Goal: Check status: Check status

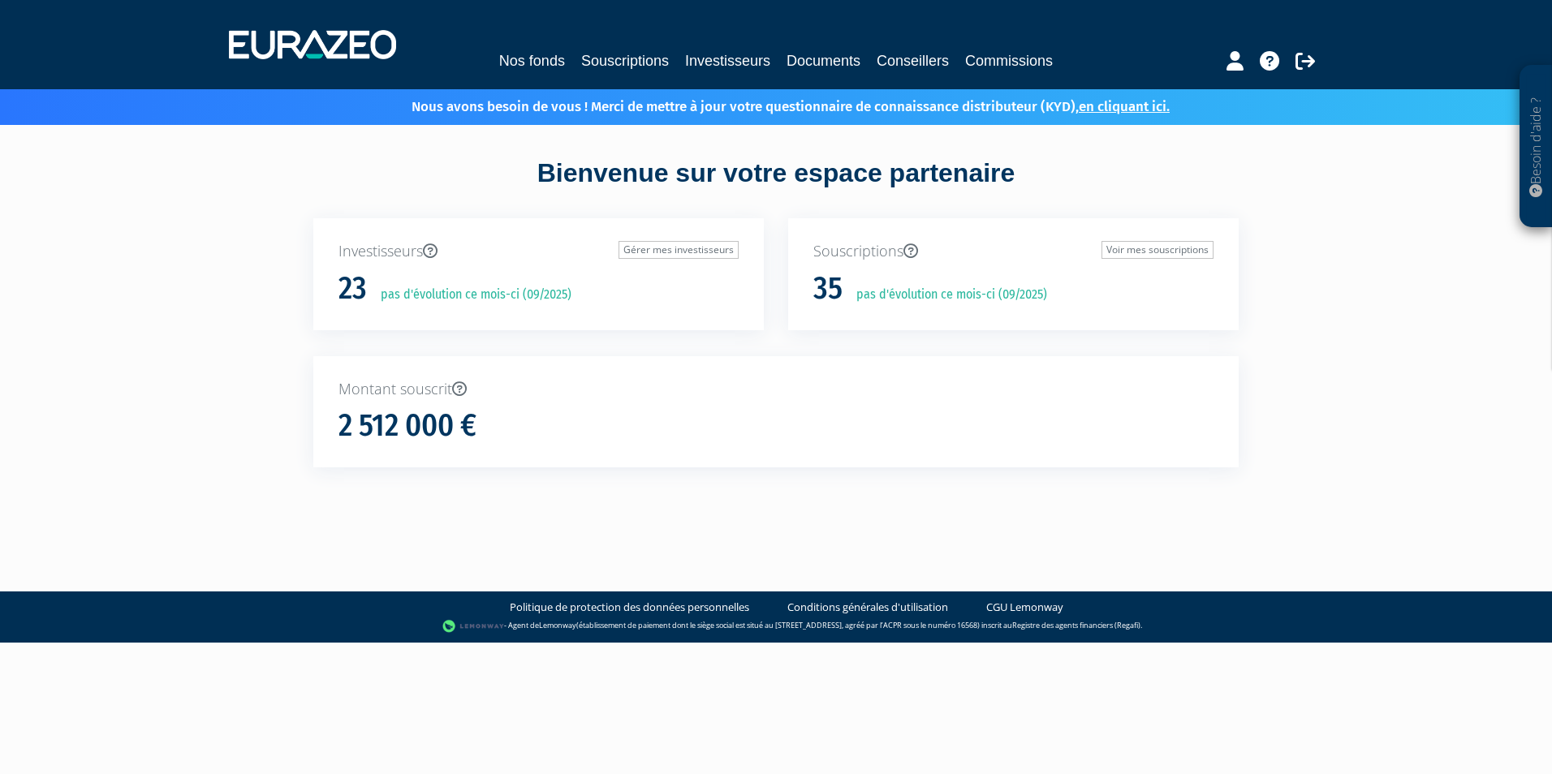
click at [718, 74] on div "Nos fonds Souscriptions Investisseurs Documents Conseillers Commissions" at bounding box center [777, 45] width 1120 height 60
click at [718, 62] on link "Investisseurs" at bounding box center [727, 61] width 85 height 23
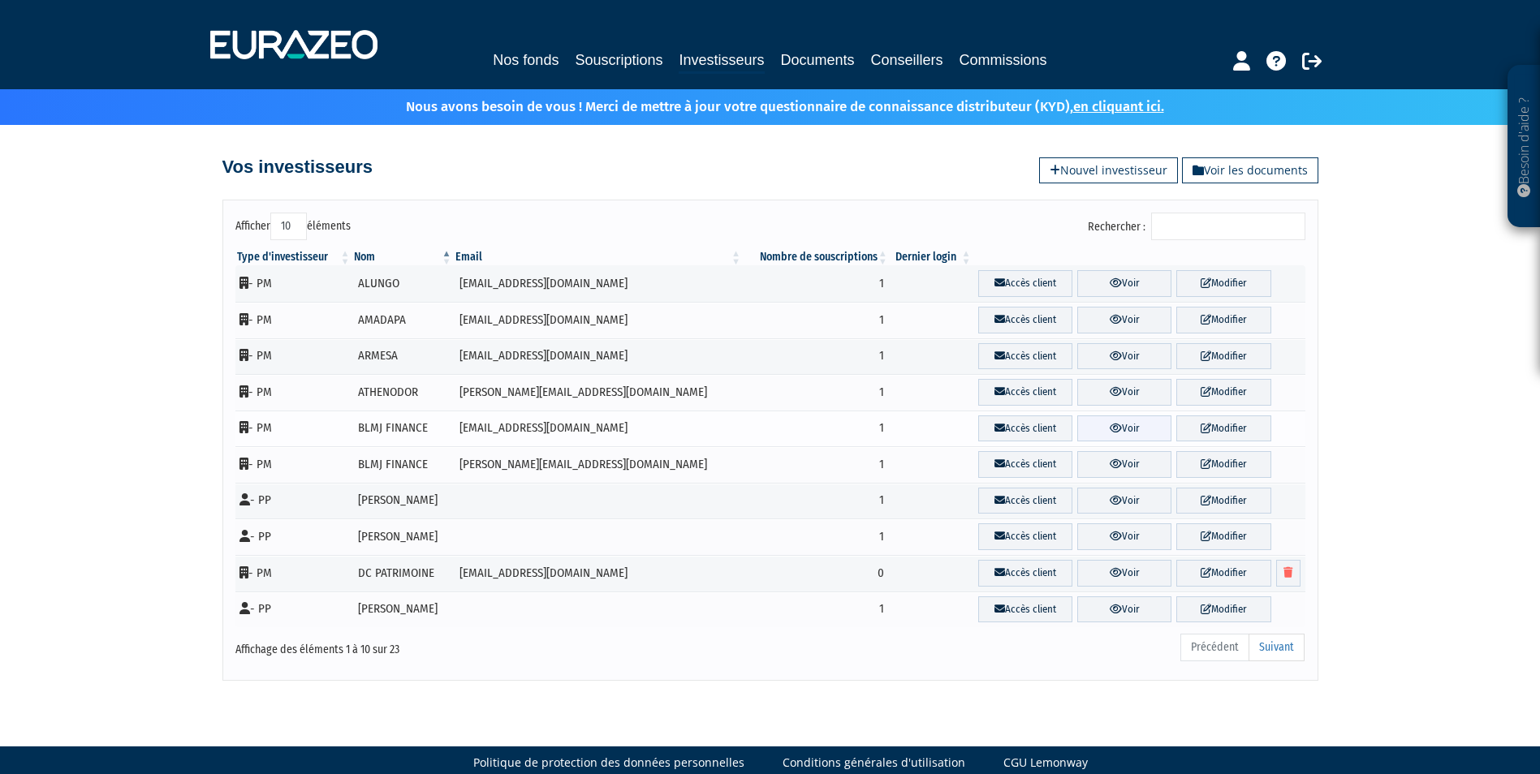
click at [1109, 426] on link "Voir" at bounding box center [1124, 429] width 94 height 27
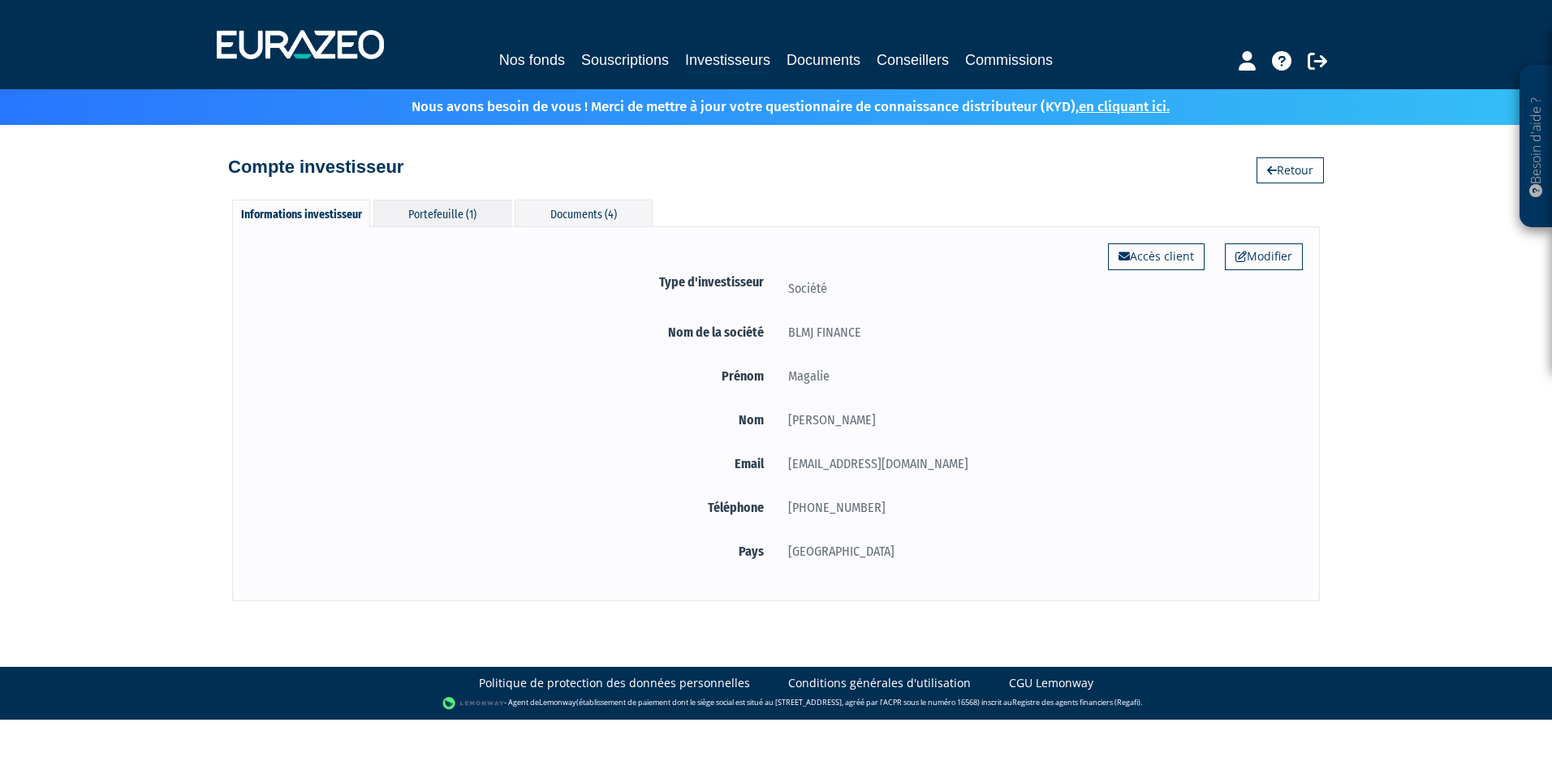
click at [452, 210] on div "Portefeuille (1)" at bounding box center [442, 213] width 138 height 27
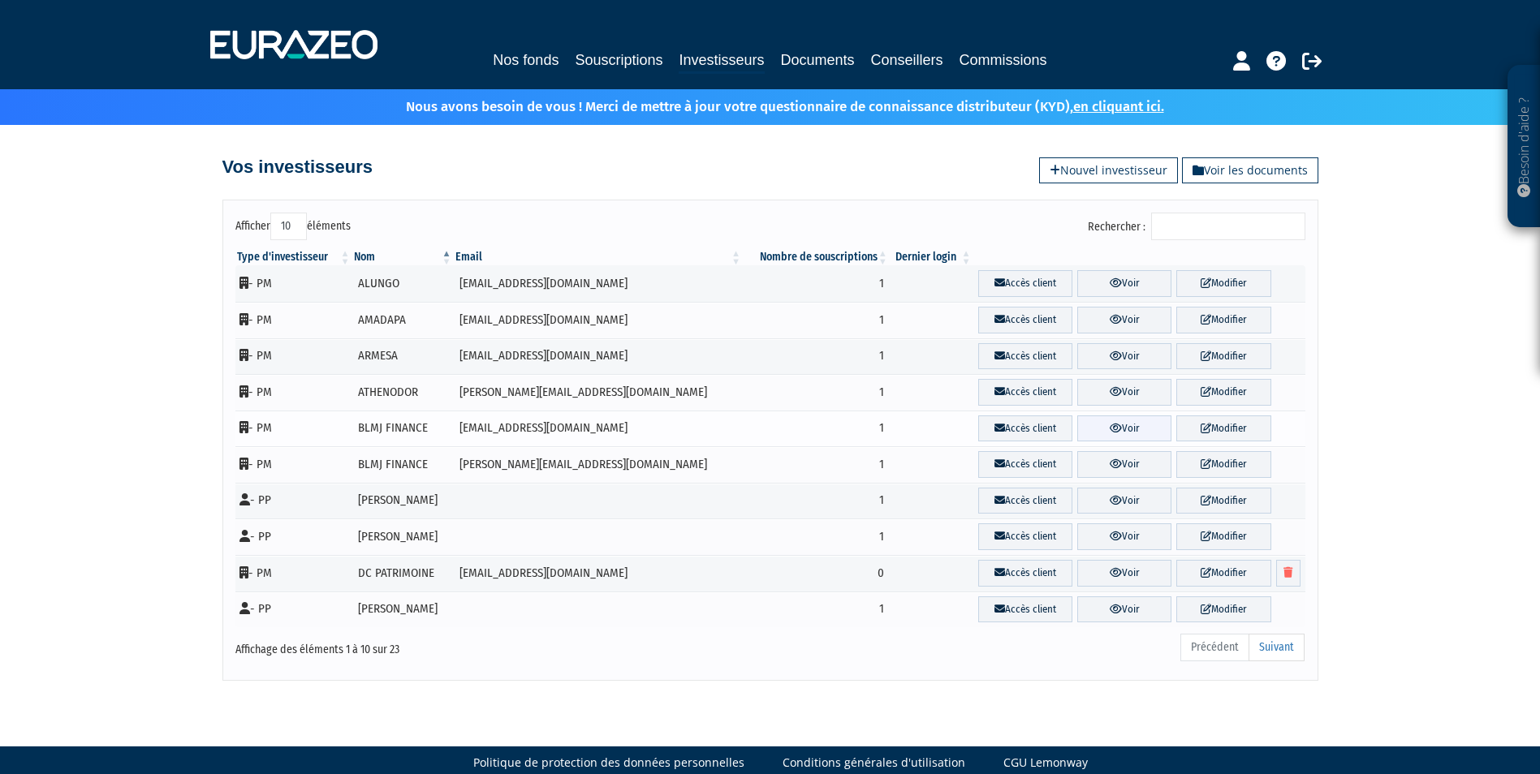
click at [1117, 431] on link "Voir" at bounding box center [1124, 429] width 94 height 27
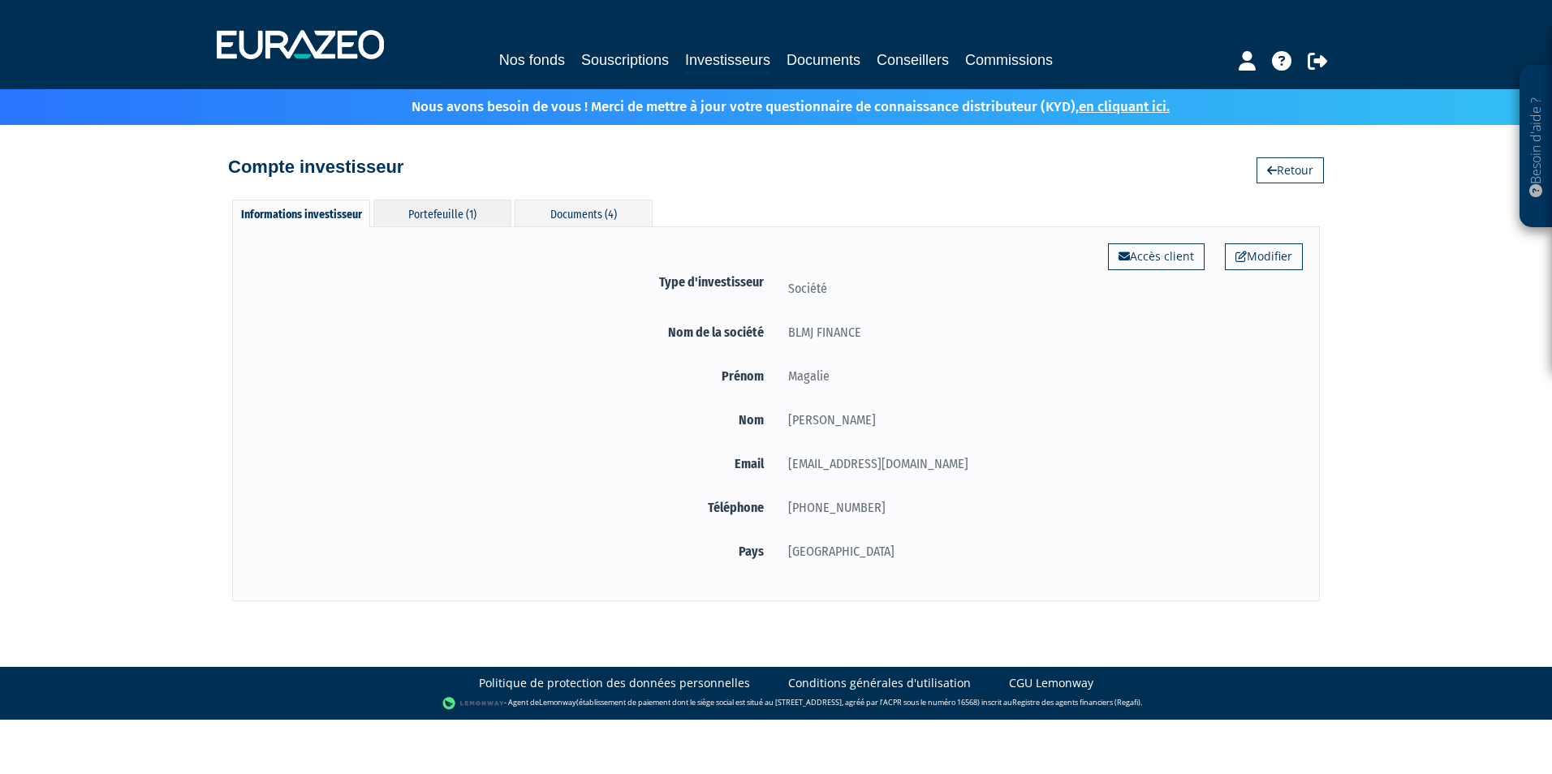
click at [425, 212] on div "Portefeuille (1)" at bounding box center [442, 213] width 138 height 27
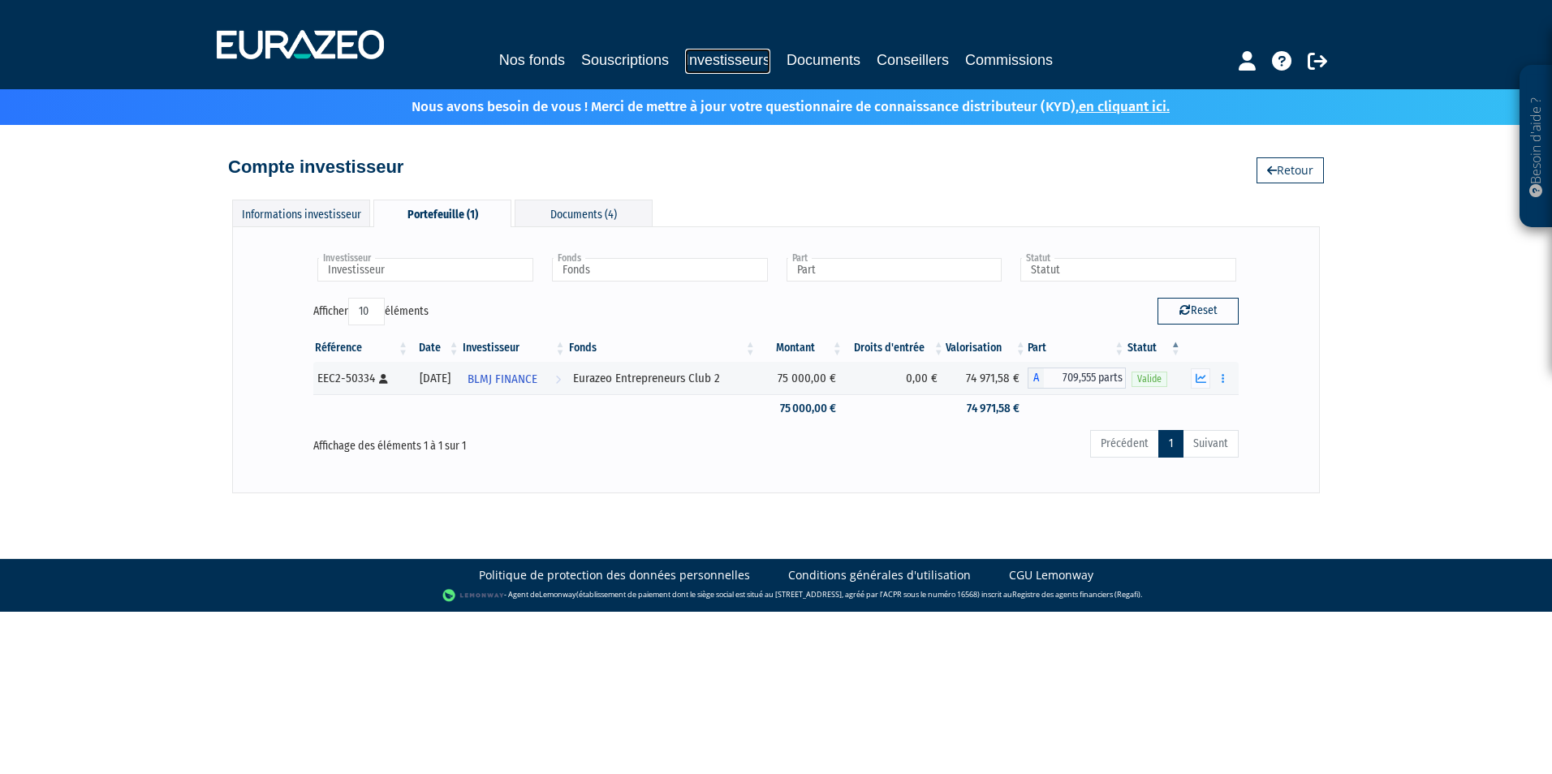
click at [741, 61] on link "Investisseurs" at bounding box center [727, 61] width 85 height 25
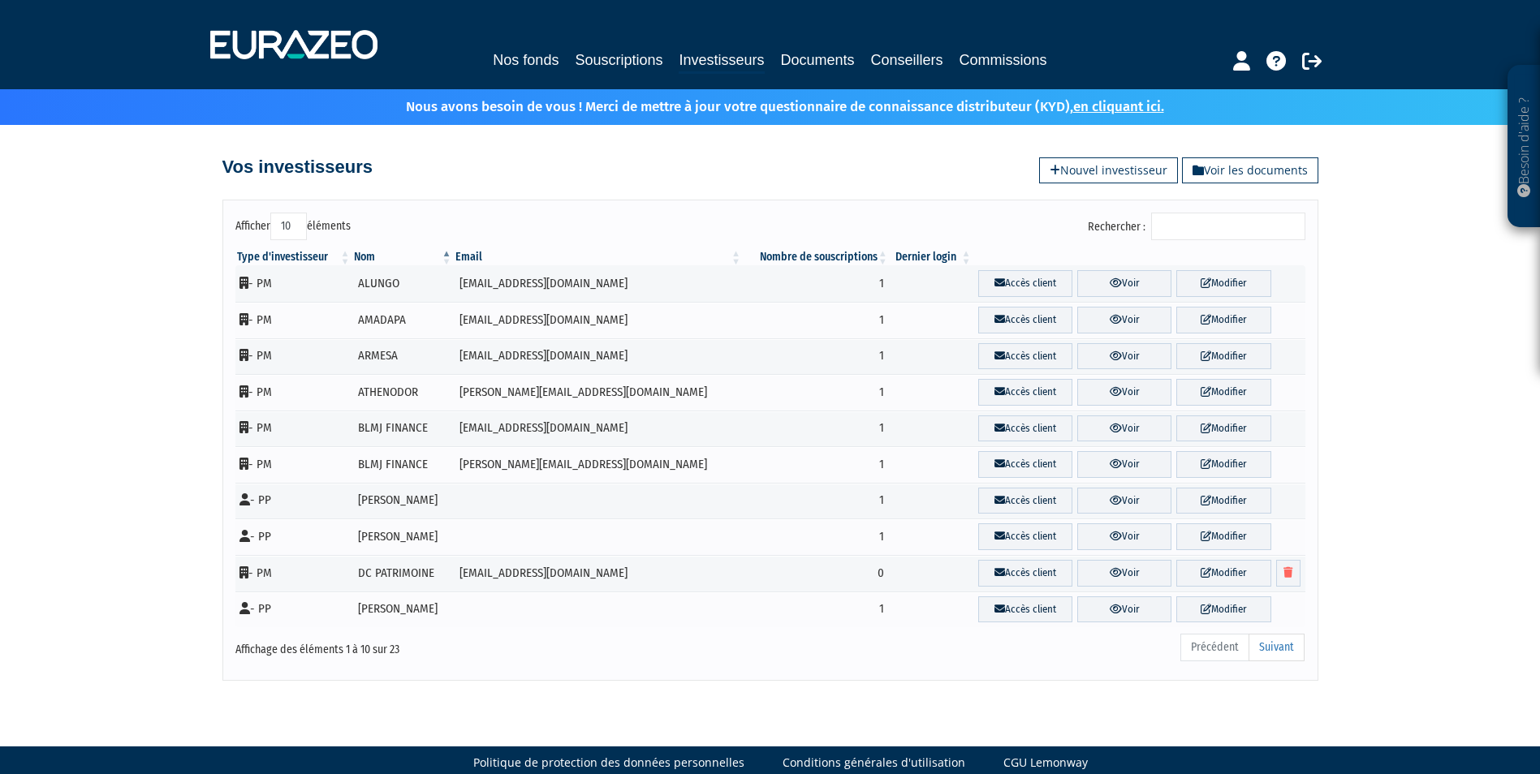
click at [1217, 227] on input "Rechercher :" at bounding box center [1228, 227] width 154 height 28
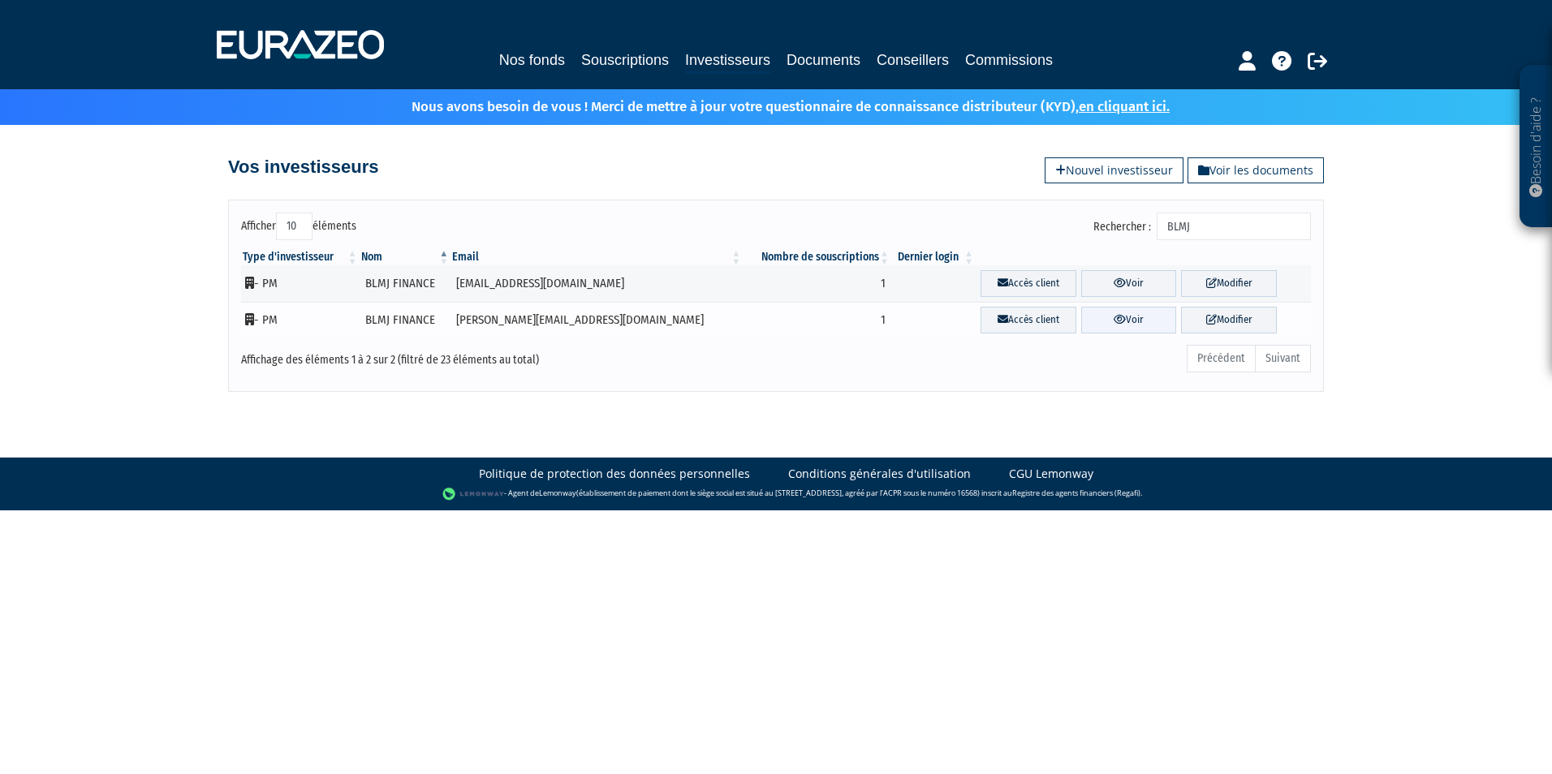
type input "BLMJ"
click at [1089, 313] on link "Voir" at bounding box center [1129, 320] width 96 height 27
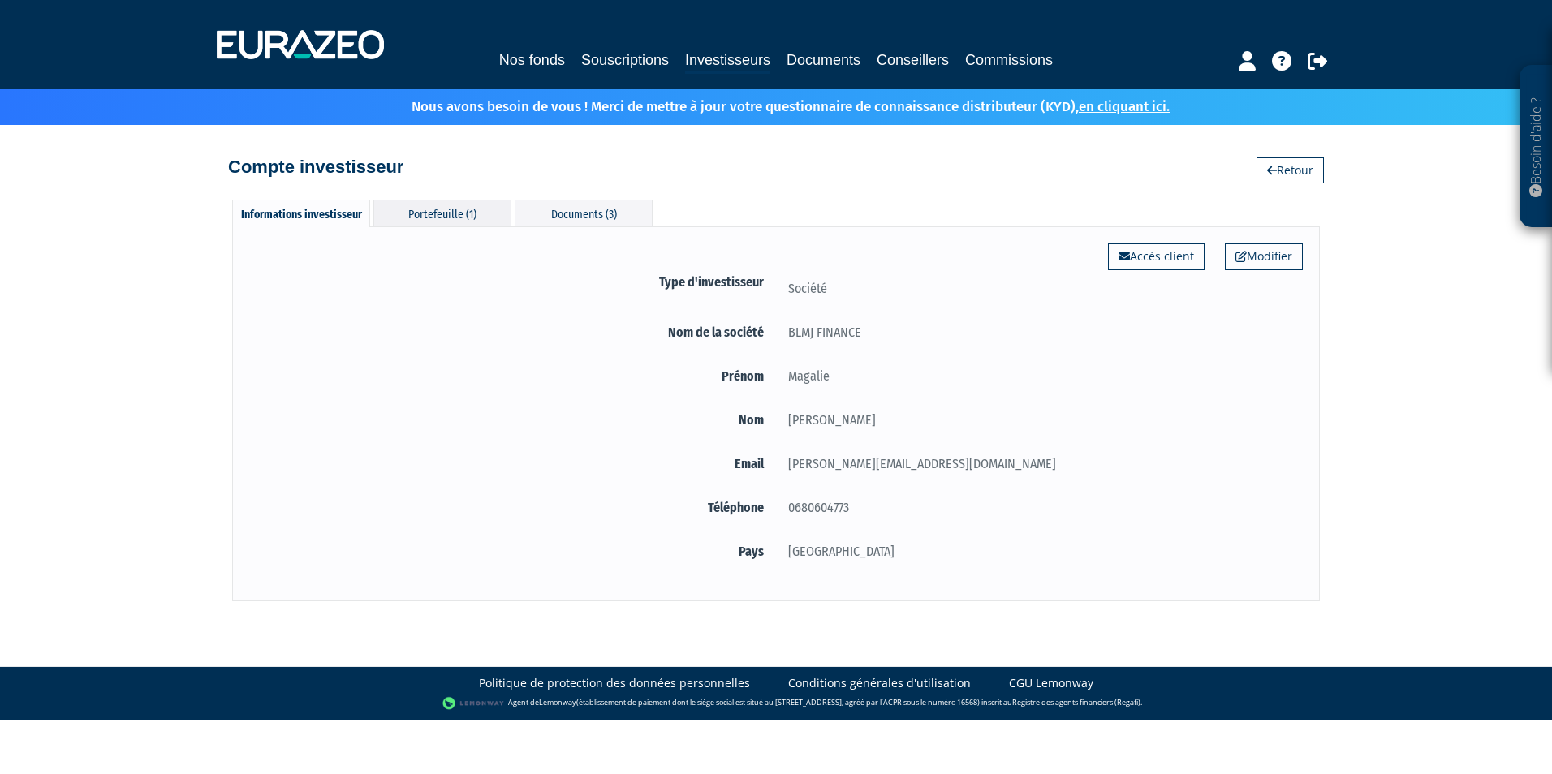
click at [416, 211] on div "Portefeuille (1)" at bounding box center [442, 213] width 138 height 27
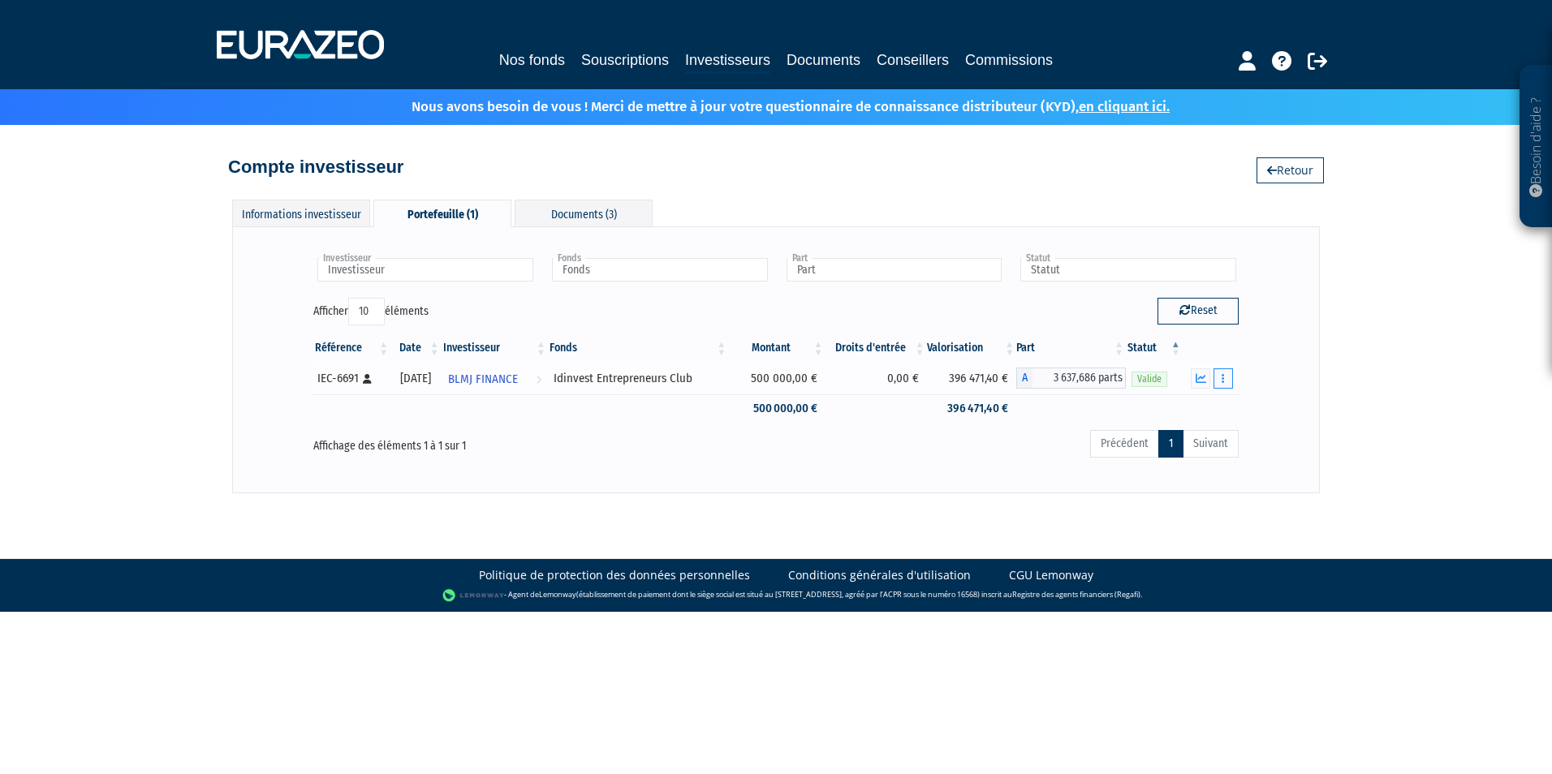
click at [1222, 377] on button "button" at bounding box center [1223, 379] width 19 height 20
click at [1200, 374] on icon "button" at bounding box center [1201, 378] width 11 height 11
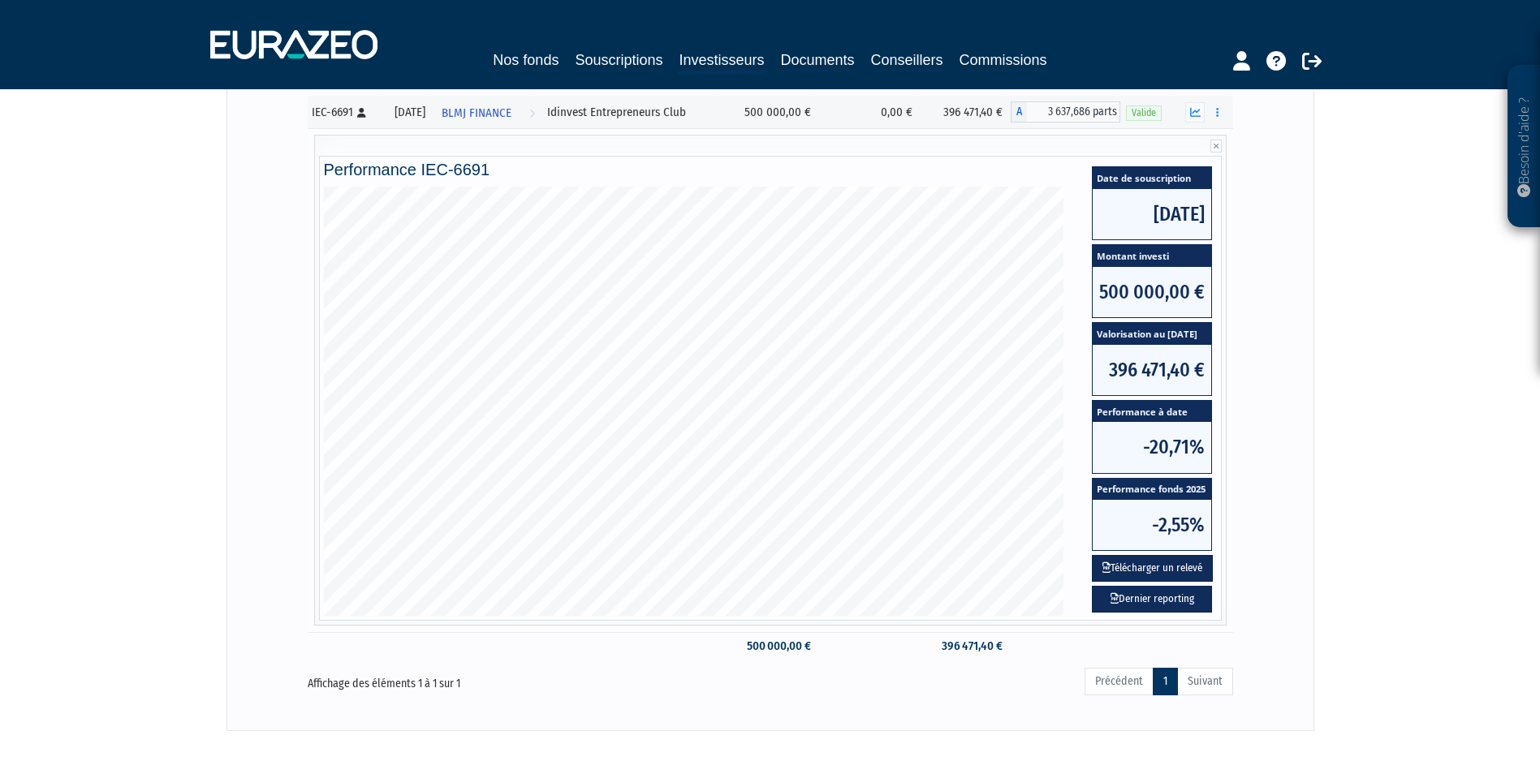
scroll to position [342, 0]
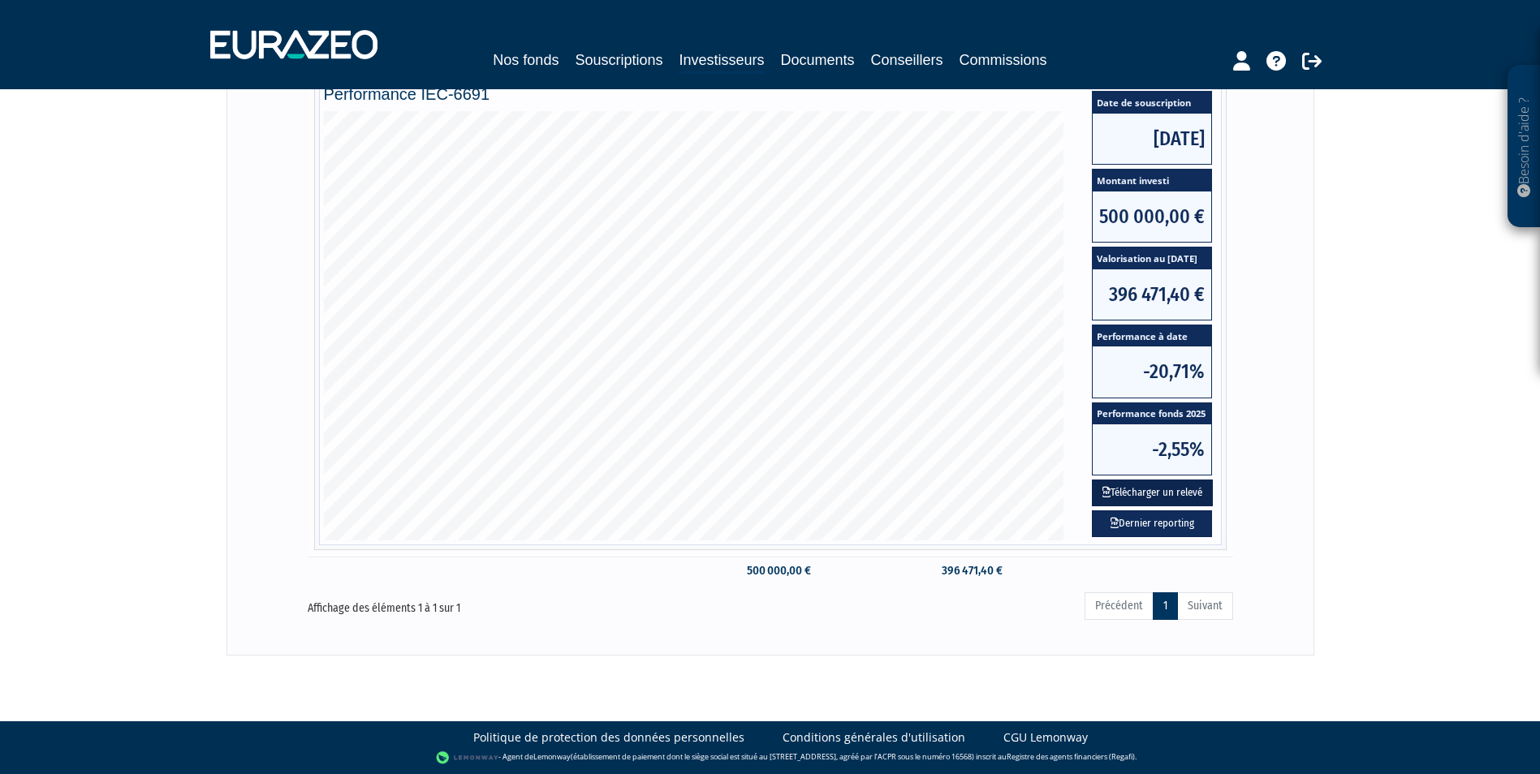
click at [1153, 496] on button "Télécharger un relevé" at bounding box center [1152, 493] width 121 height 27
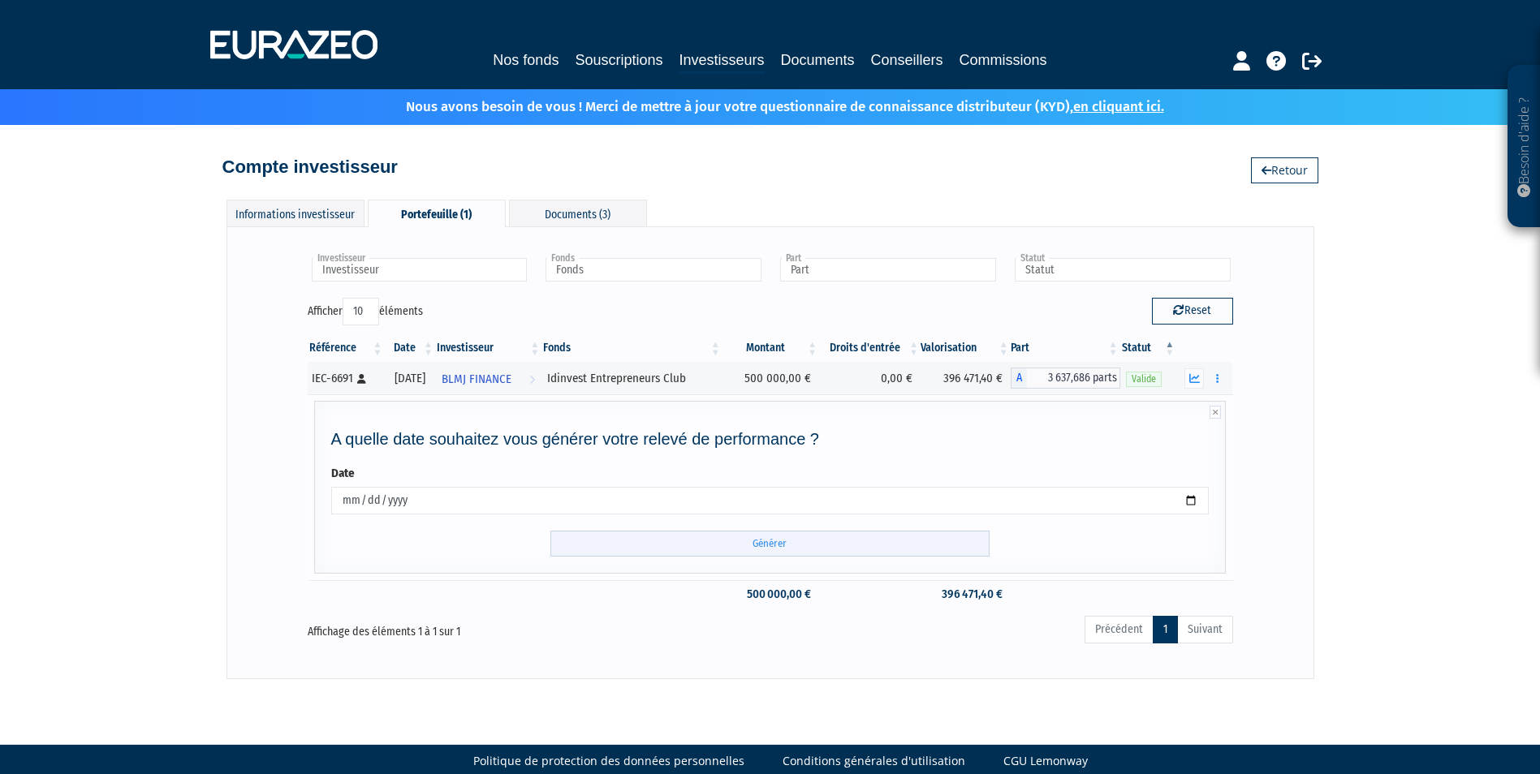
click at [774, 543] on input "Générer" at bounding box center [769, 544] width 439 height 27
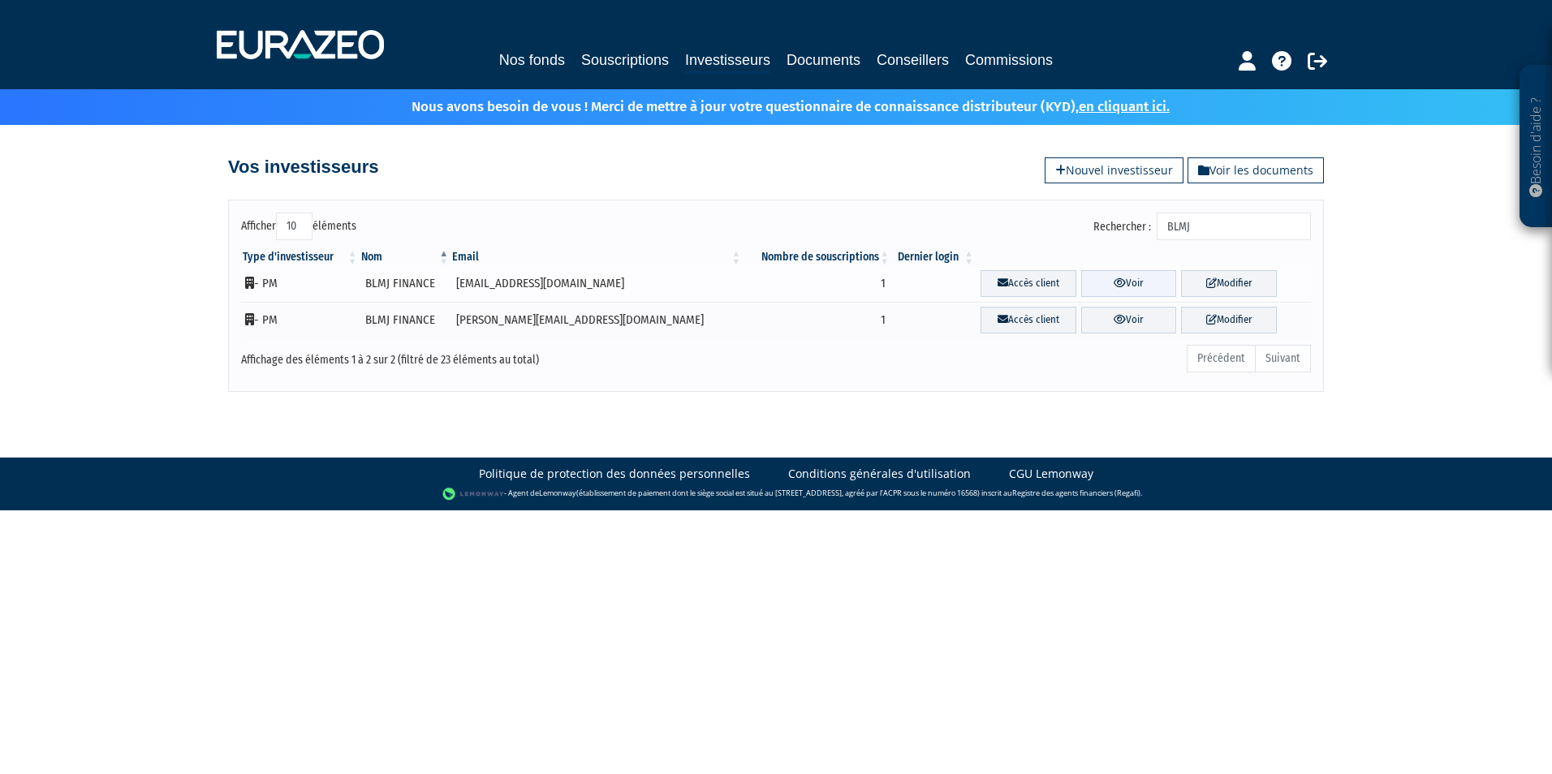
click at [1081, 291] on link "Voir" at bounding box center [1129, 283] width 96 height 27
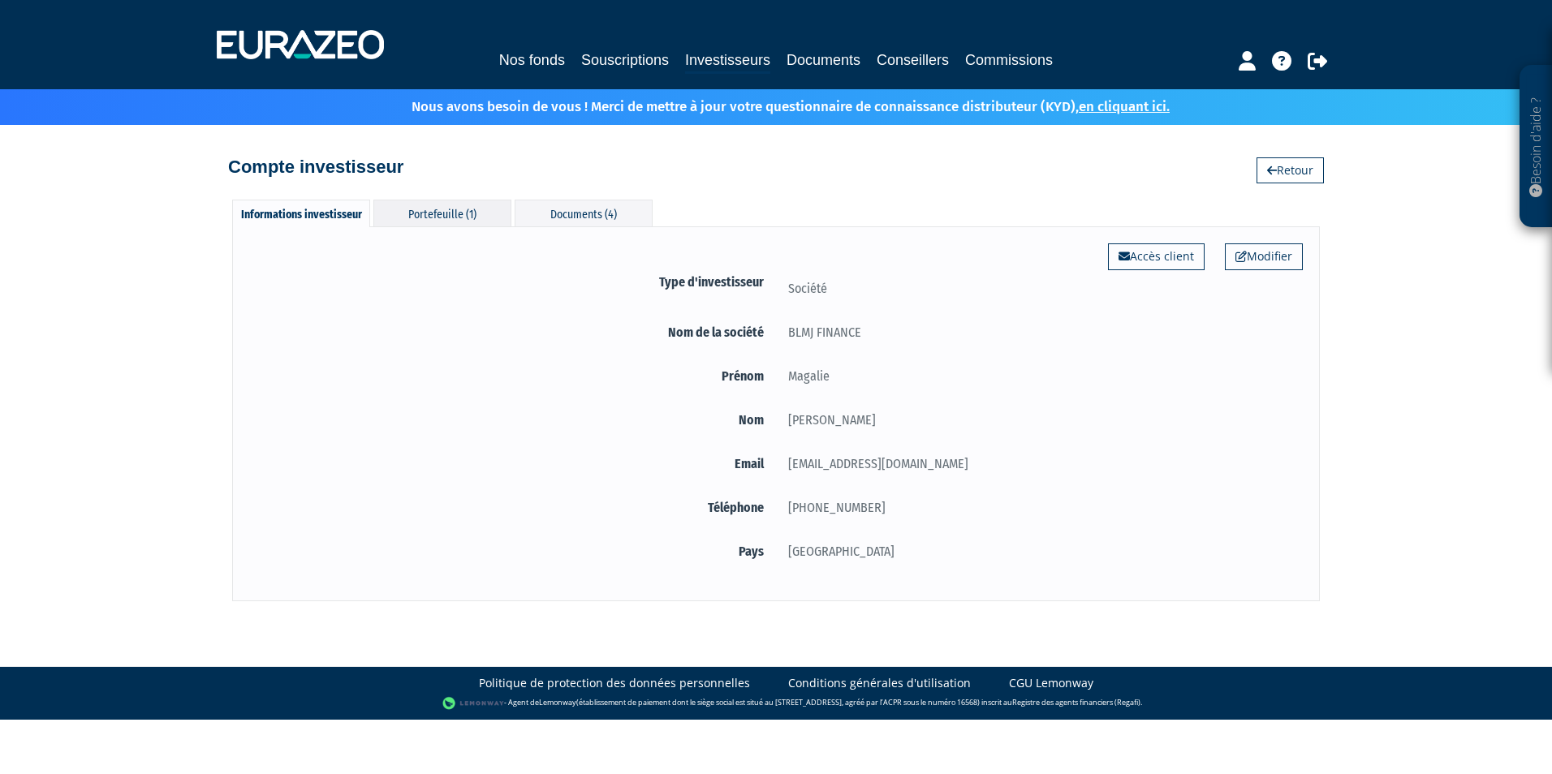
click at [455, 209] on div "Portefeuille (1)" at bounding box center [442, 213] width 138 height 27
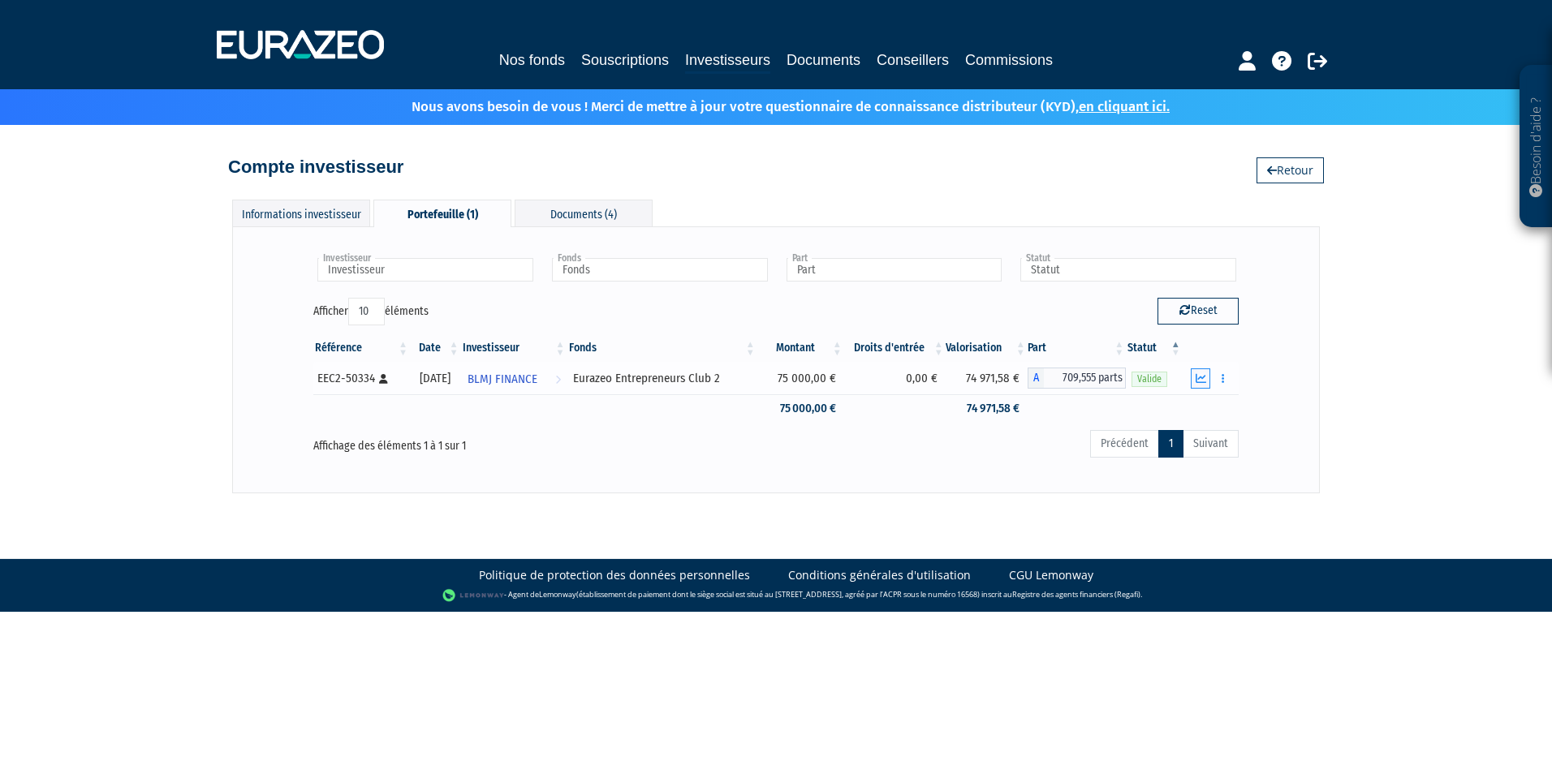
click at [1203, 381] on icon "button" at bounding box center [1201, 378] width 11 height 11
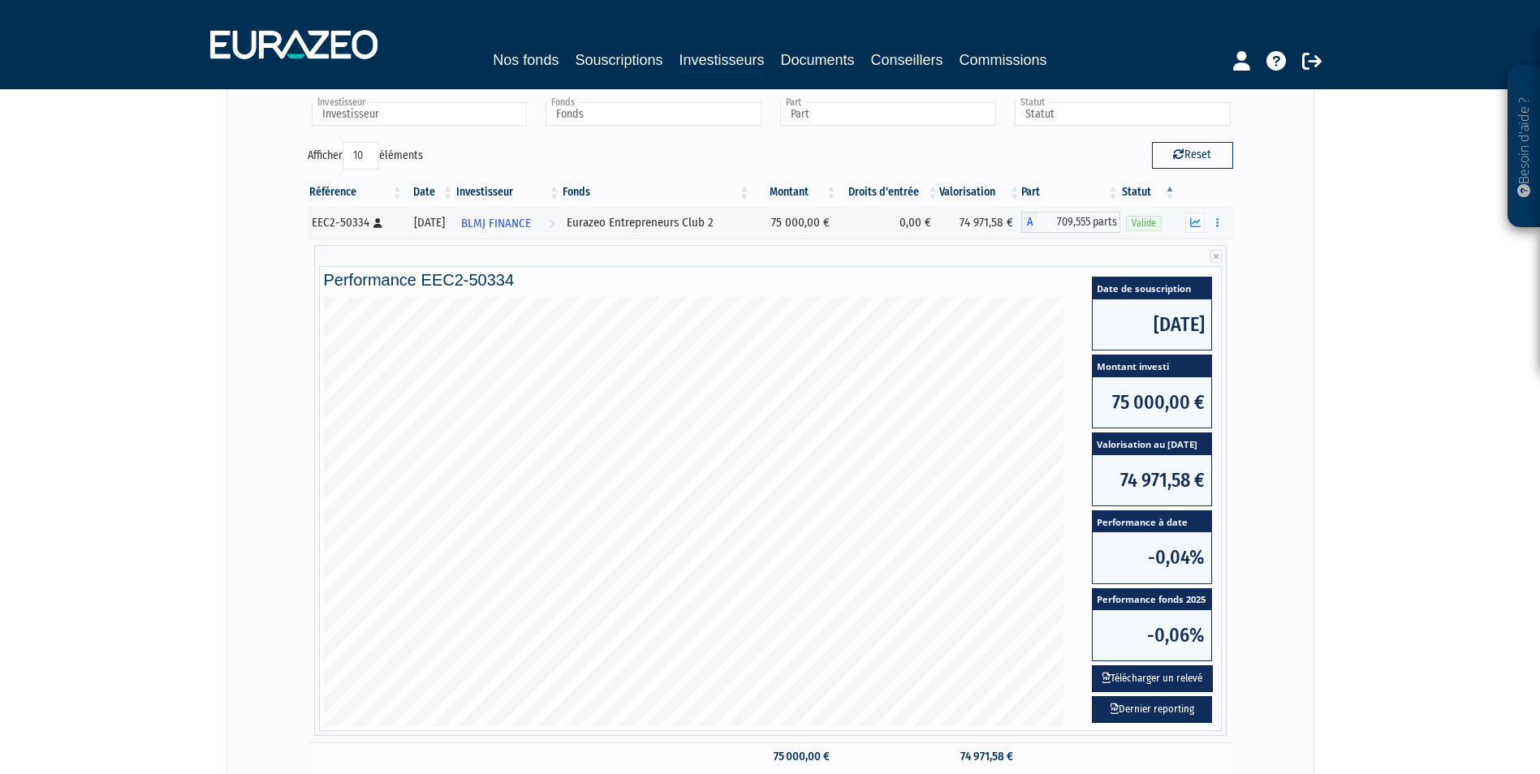
scroll to position [342, 0]
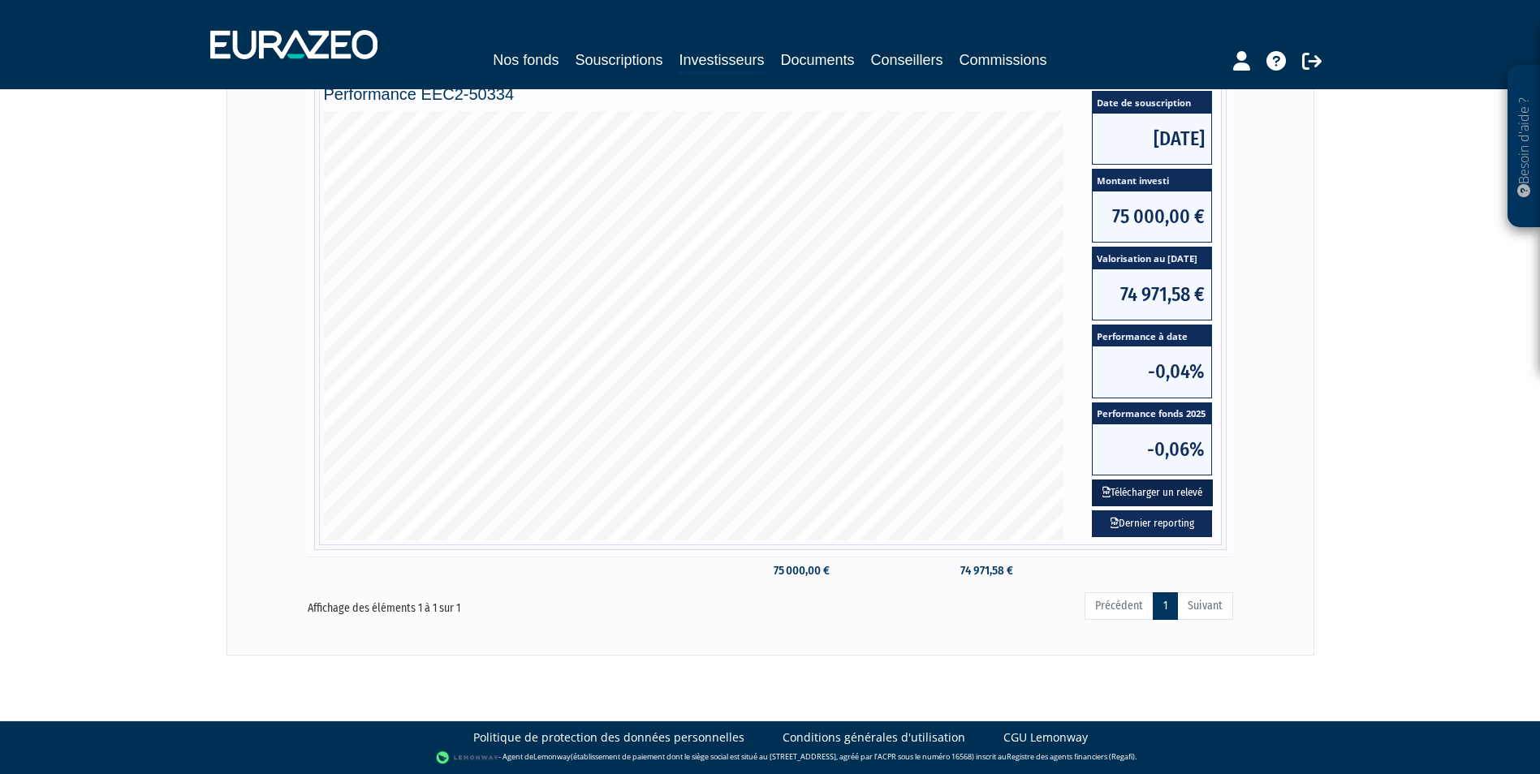
click at [1150, 490] on button "Télécharger un relevé" at bounding box center [1152, 493] width 121 height 27
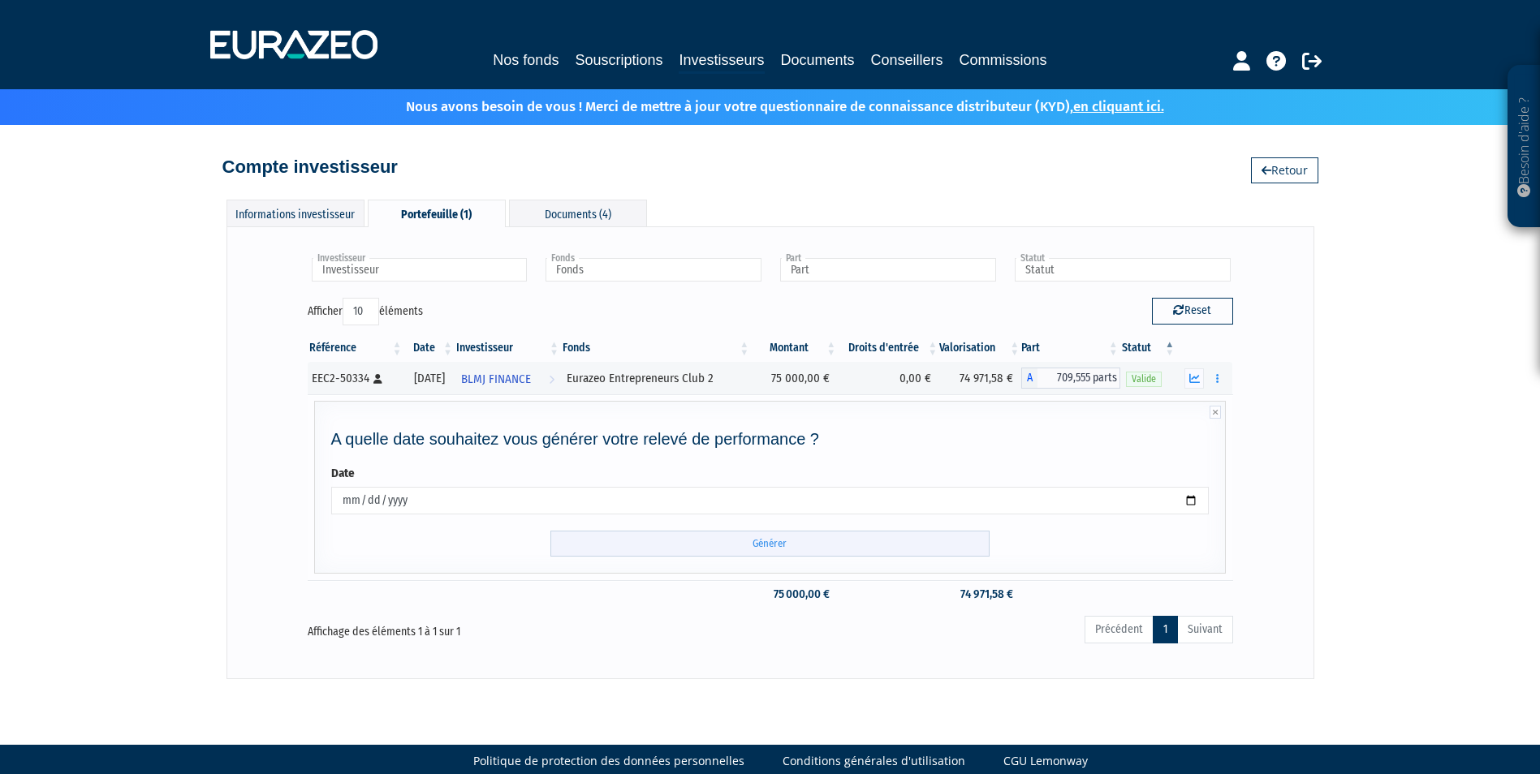
click at [756, 533] on input "Générer" at bounding box center [769, 544] width 439 height 27
